Goal: Task Accomplishment & Management: Manage account settings

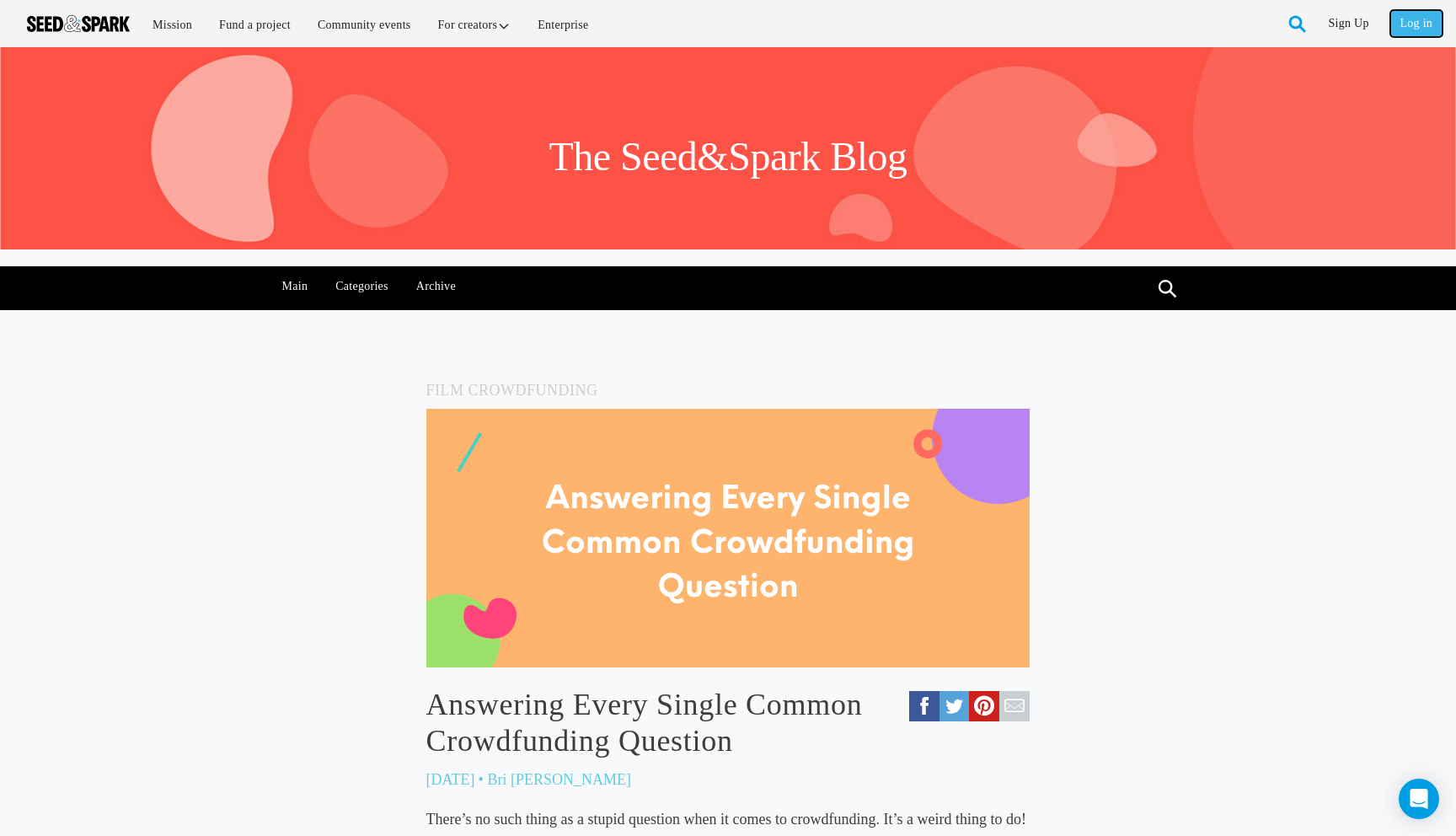
click at [1406, 19] on link "Log in" at bounding box center [1416, 23] width 52 height 27
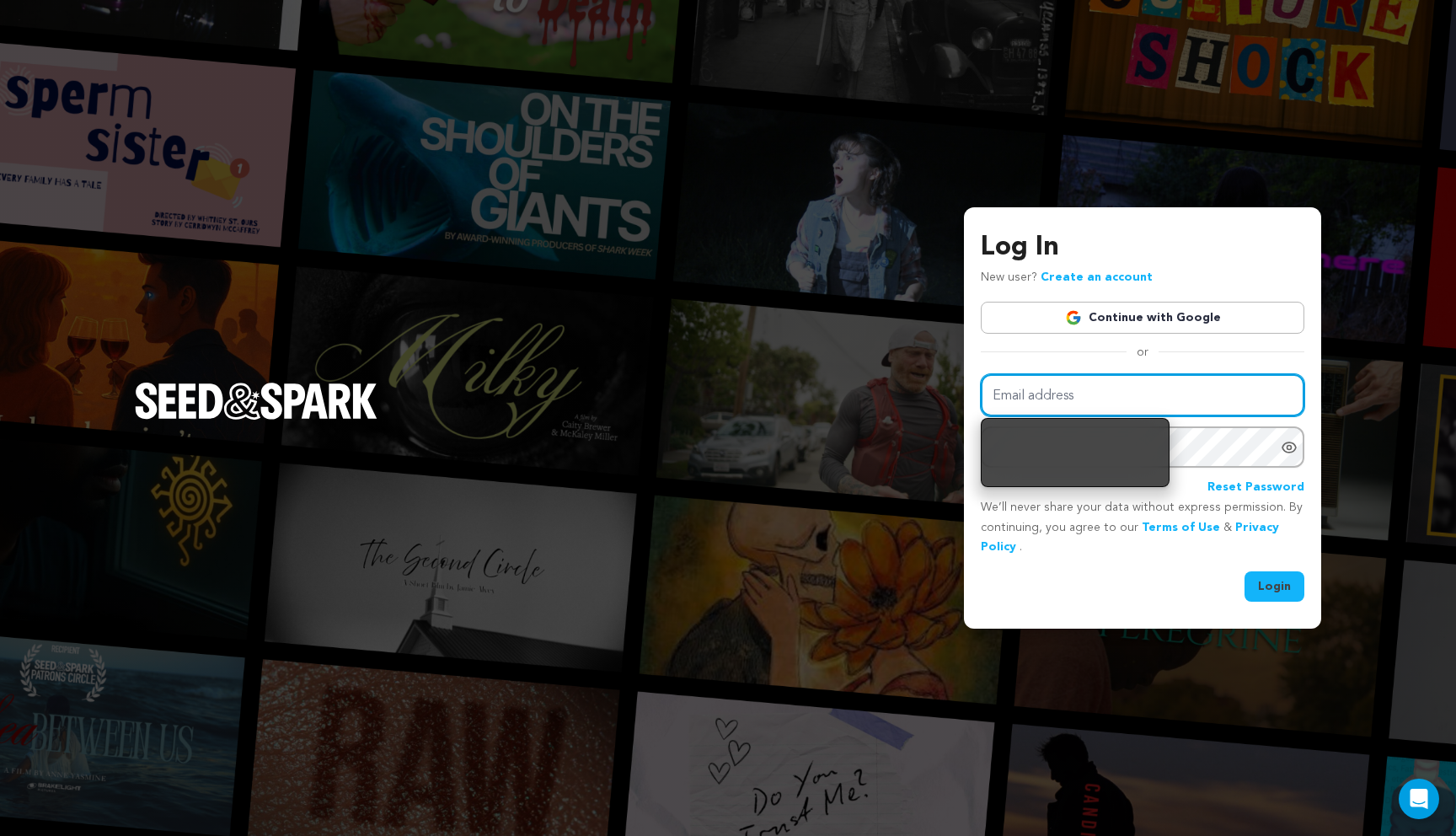
click at [1252, 386] on input "Email address" at bounding box center [1142, 395] width 323 height 43
click at [1220, 399] on input "Email address" at bounding box center [1142, 395] width 323 height 43
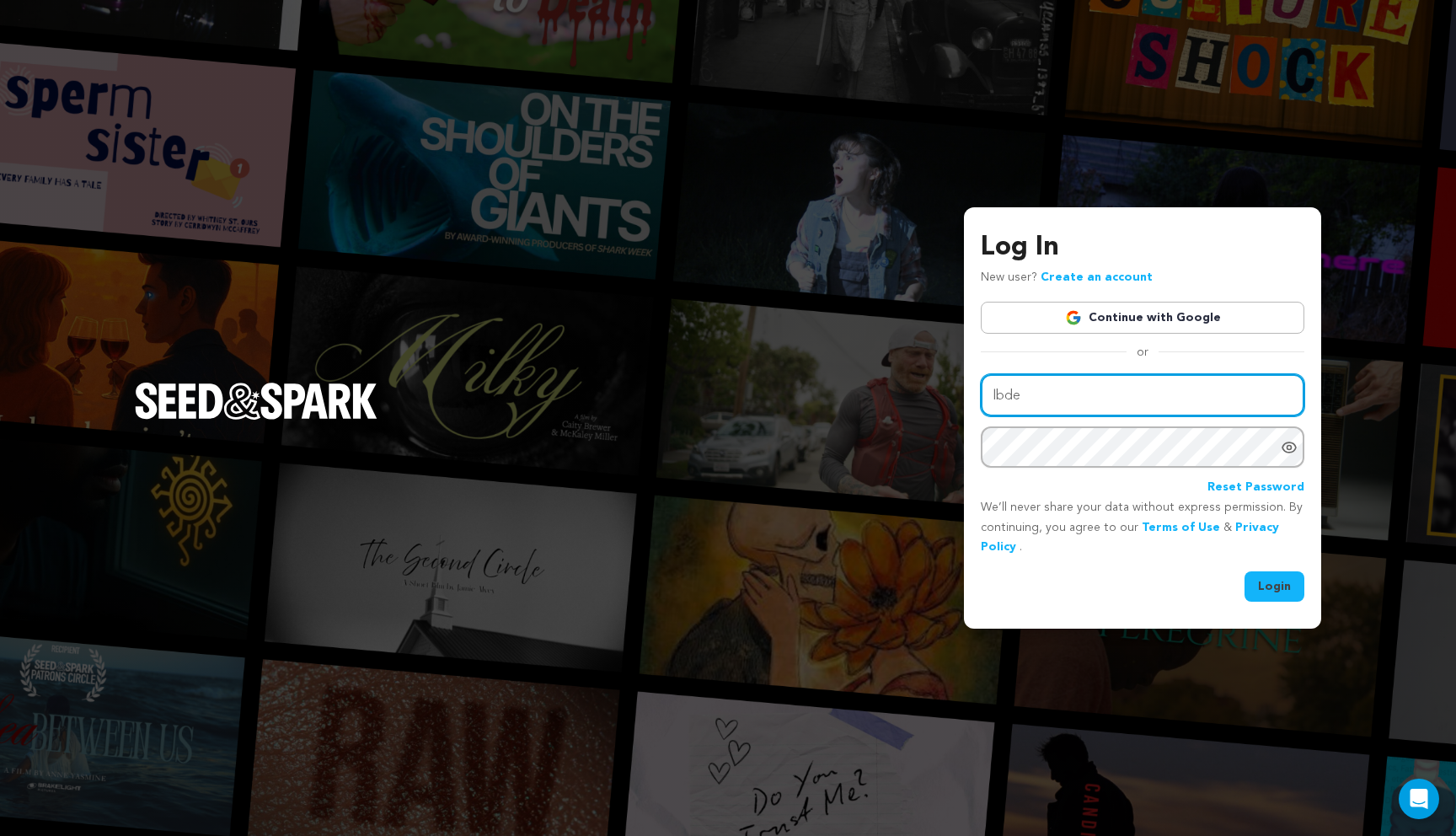
type input "lbde"
click at [1239, 289] on div "Log In New user? Create an account Continue with Google or Email address lbde P…" at bounding box center [1142, 415] width 323 height 375
click at [1236, 311] on link "Continue with Google" at bounding box center [1142, 318] width 323 height 32
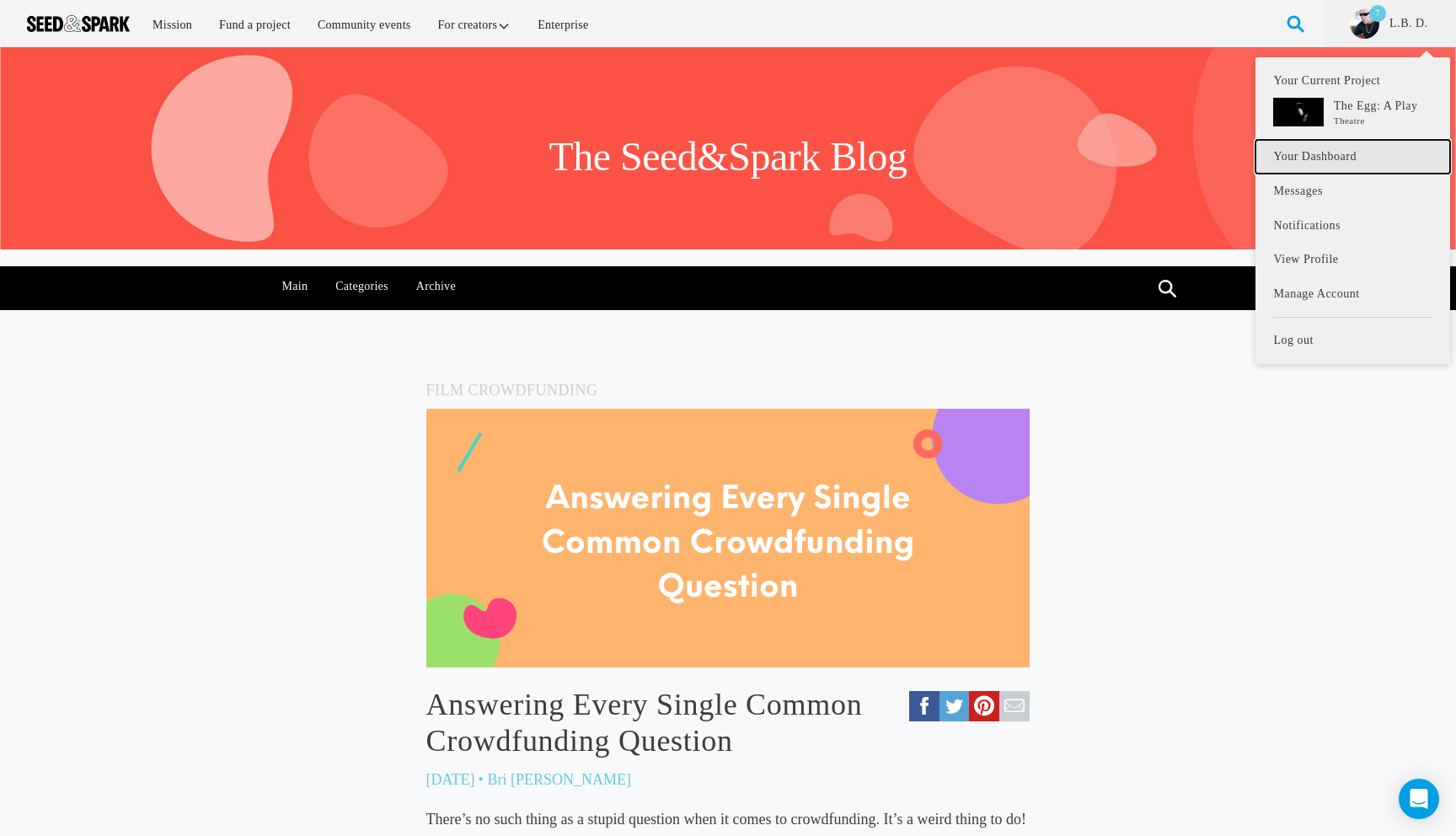
click at [1316, 152] on link "Your Dashboard" at bounding box center [1352, 157] width 194 height 34
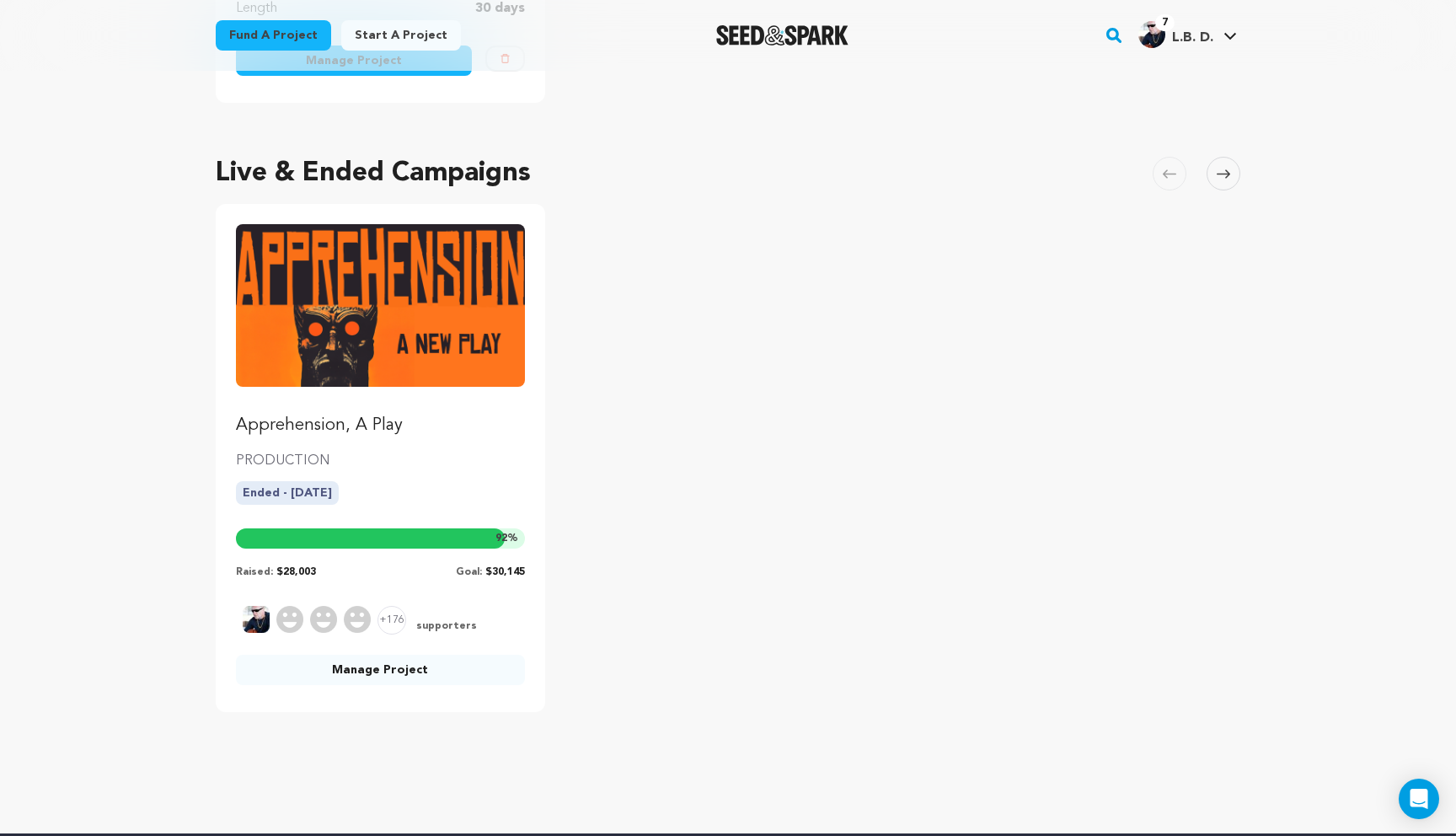
scroll to position [613, 0]
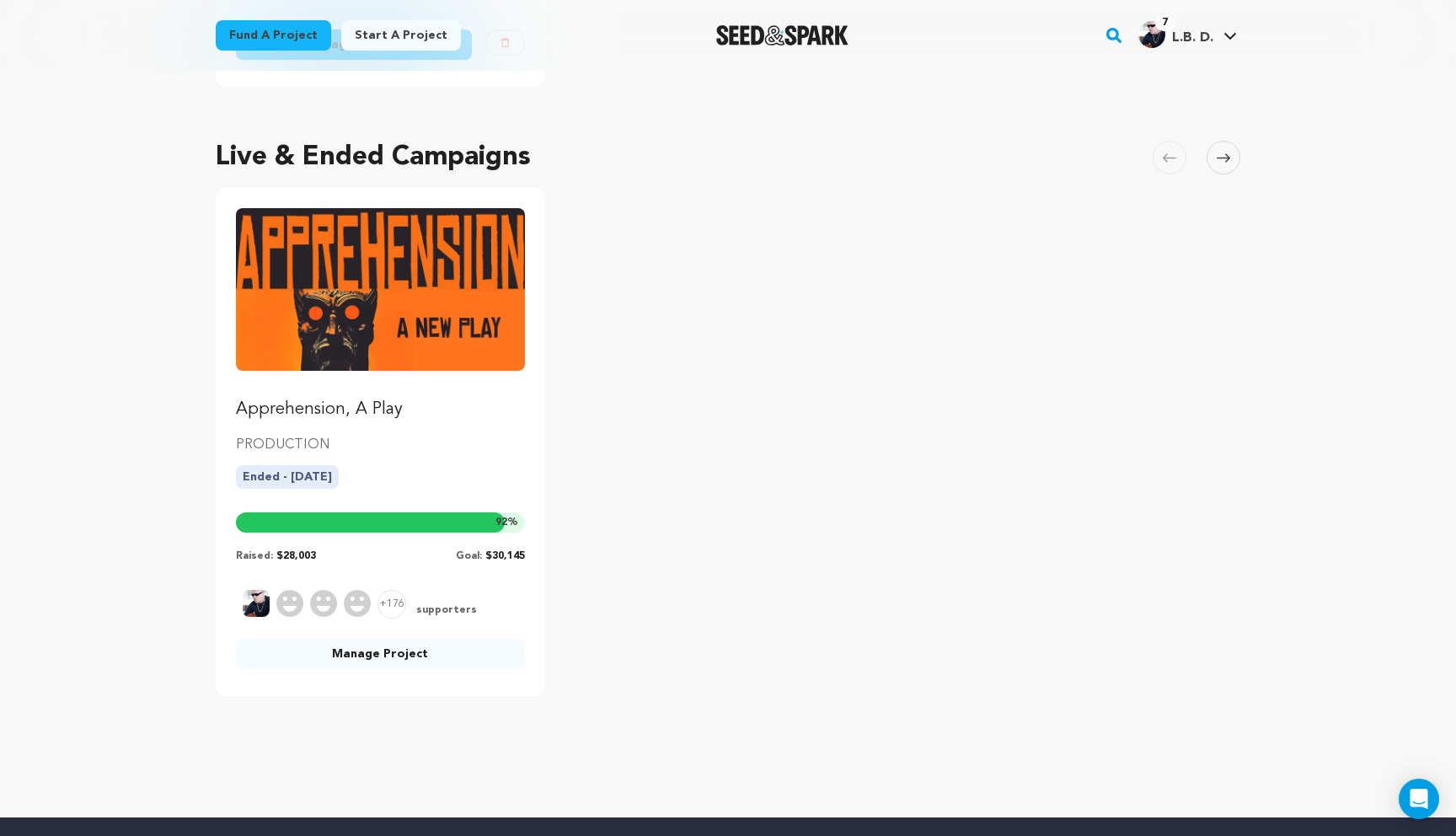
click at [409, 656] on link "Manage Project" at bounding box center [380, 654] width 289 height 31
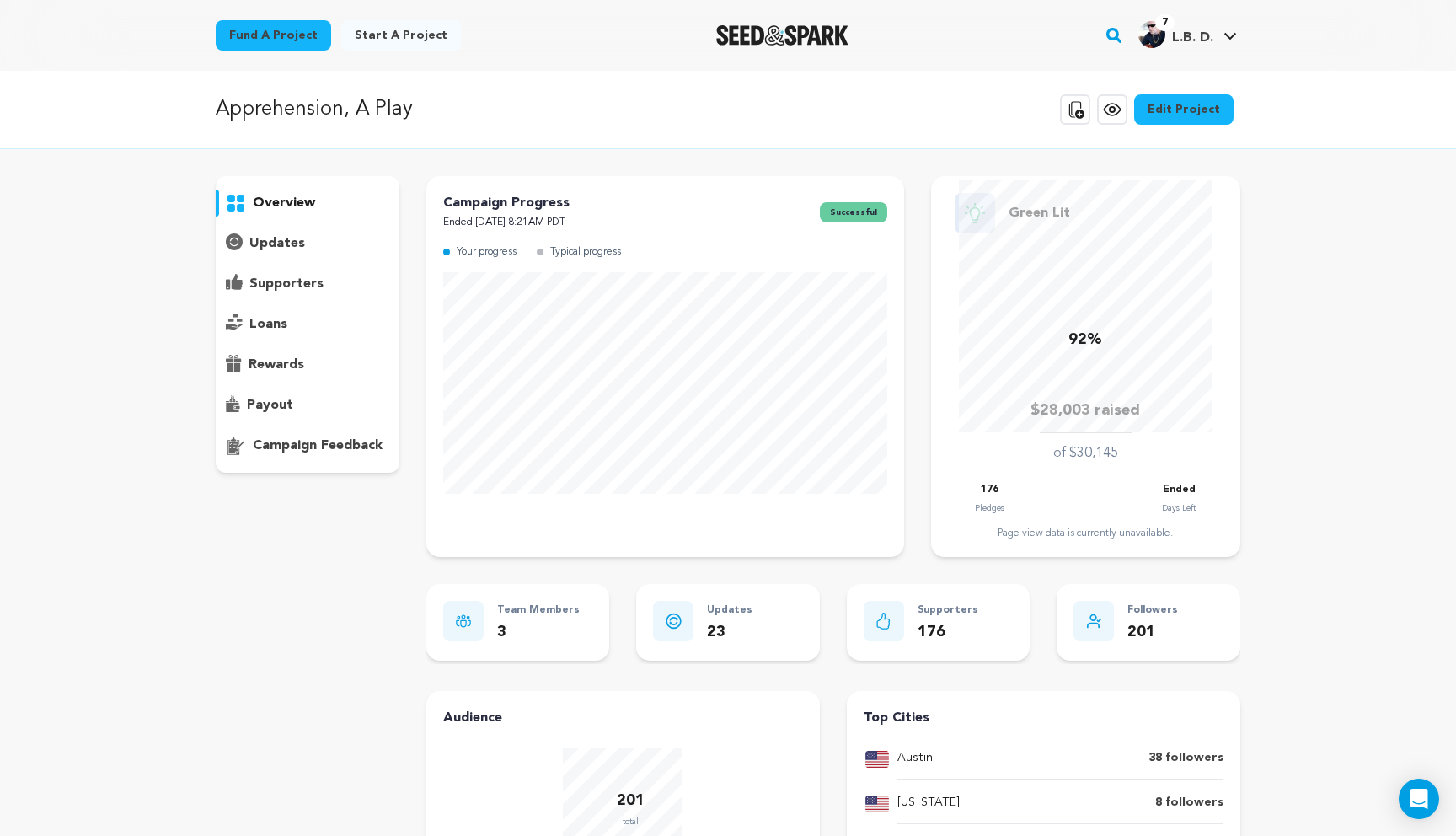
click at [287, 237] on p "updates" at bounding box center [277, 243] width 56 height 20
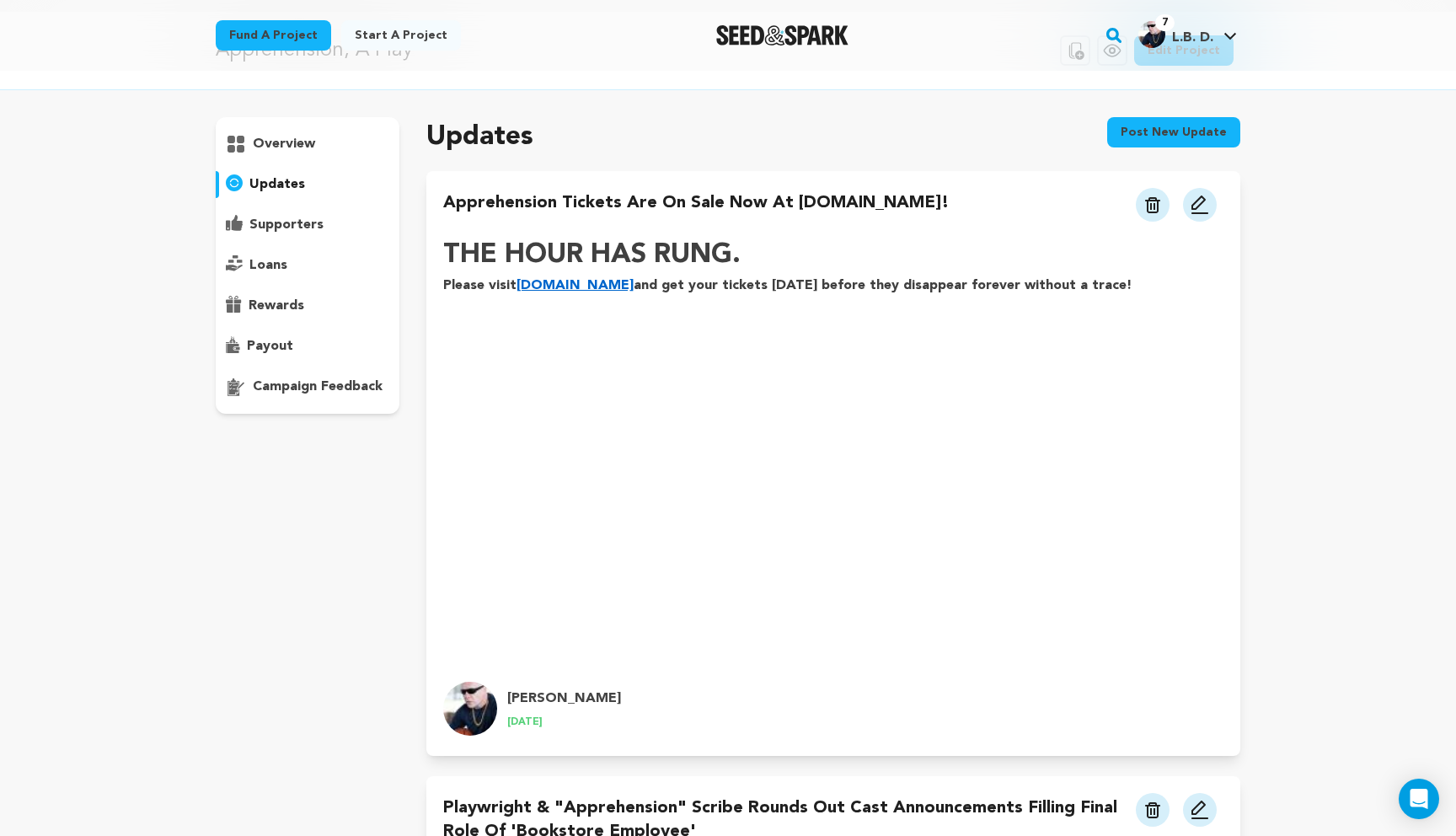
scroll to position [54, 0]
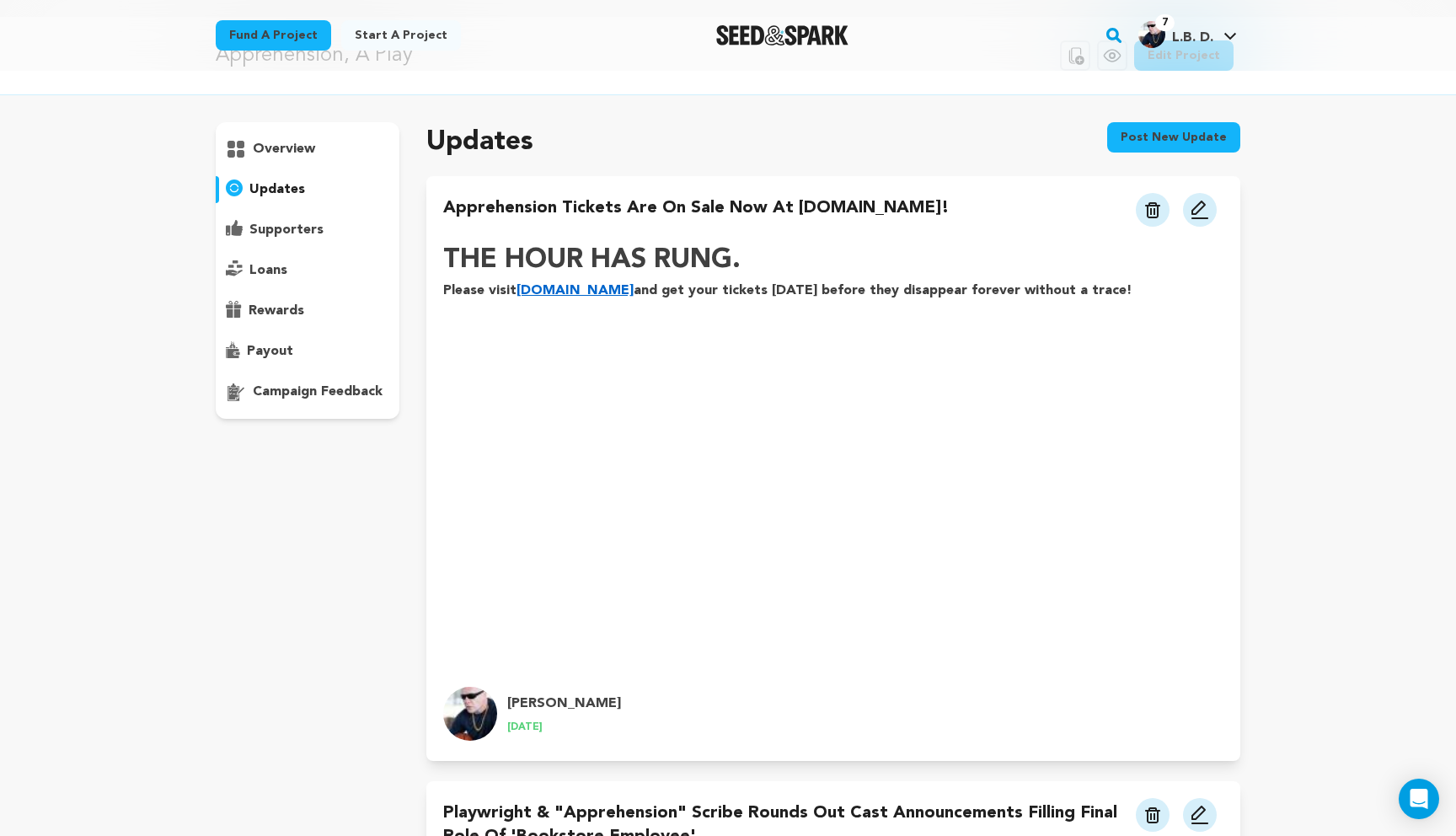
click at [595, 208] on h4 "Apprehension Tickets are on sale now at [DOMAIN_NAME]!" at bounding box center [696, 212] width 506 height 31
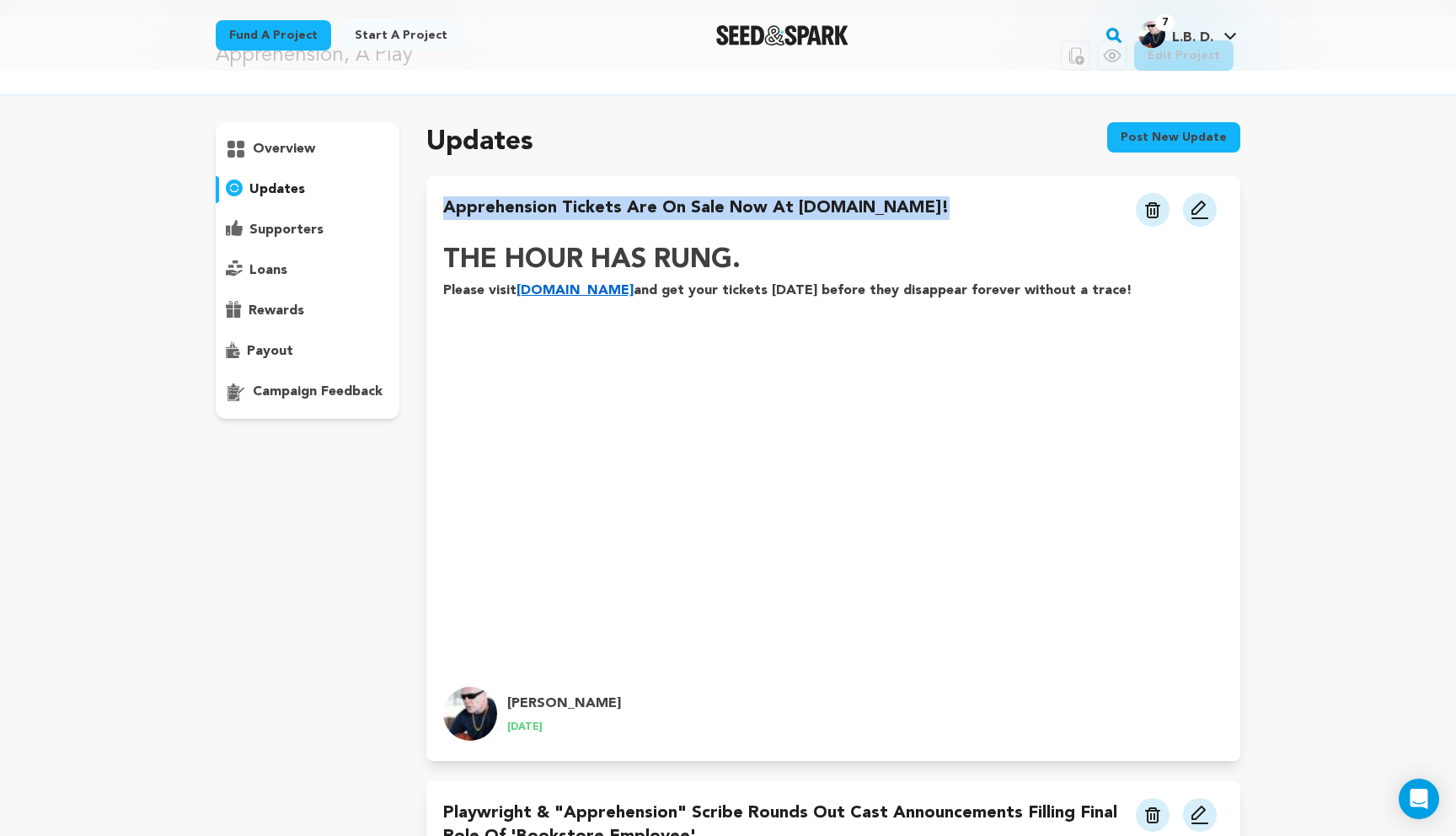
click at [595, 208] on h4 "Apprehension Tickets are on sale now at [DOMAIN_NAME]!" at bounding box center [696, 212] width 506 height 31
copy div "Apprehension Tickets are on sale now at [DOMAIN_NAME]!"
